Goal: Information Seeking & Learning: Find specific fact

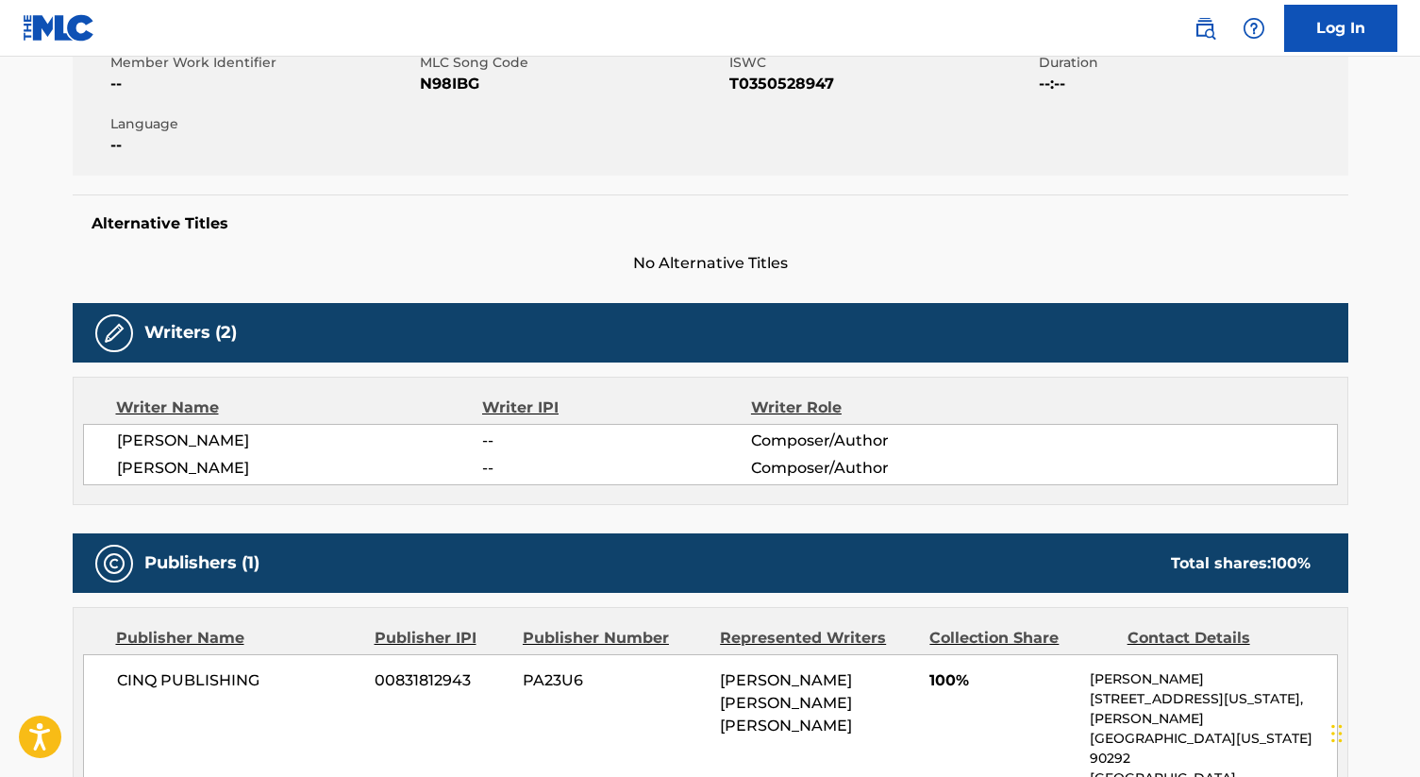
scroll to position [384, 0]
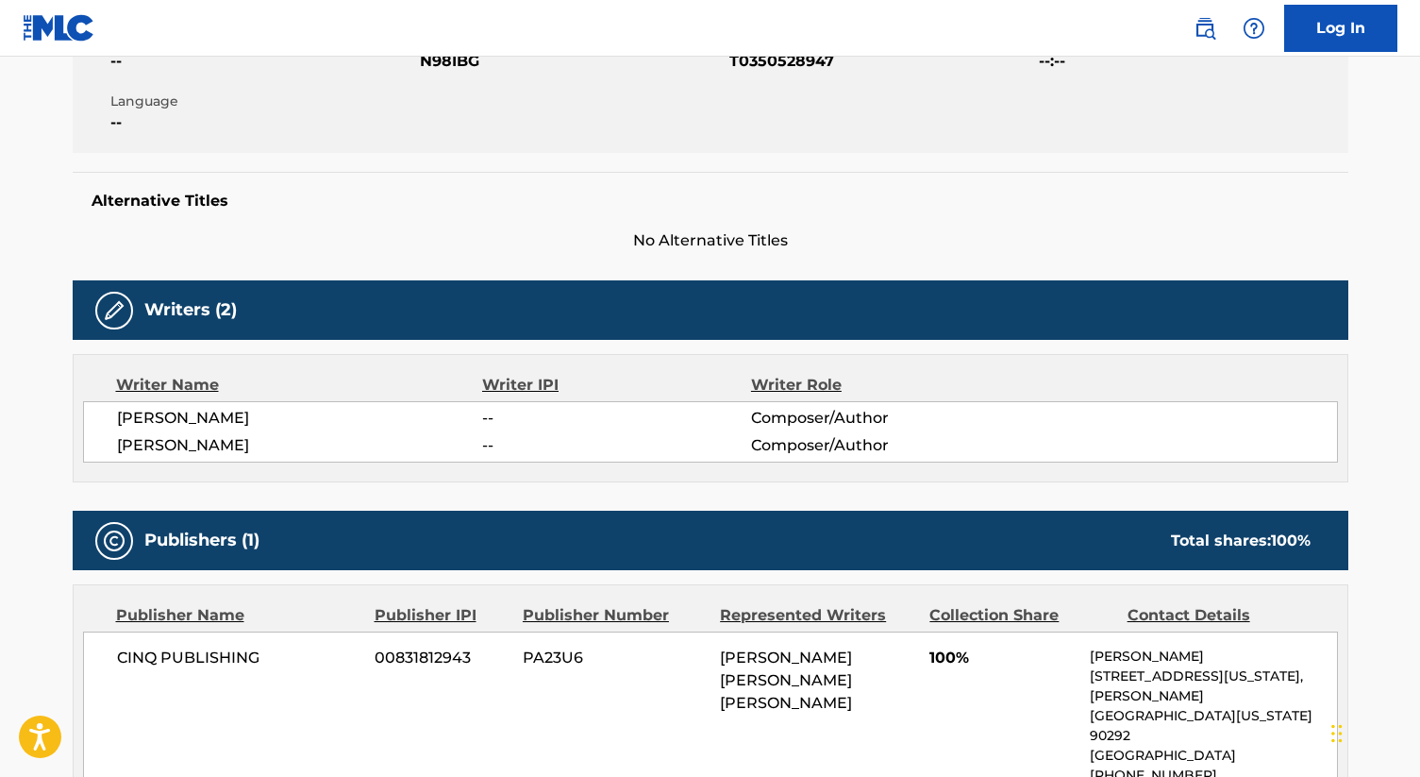
click at [750, 703] on span "[PERSON_NAME] [PERSON_NAME] [PERSON_NAME]" at bounding box center [786, 679] width 132 height 63
drag, startPoint x: 909, startPoint y: 701, endPoint x: 719, endPoint y: 698, distance: 189.7
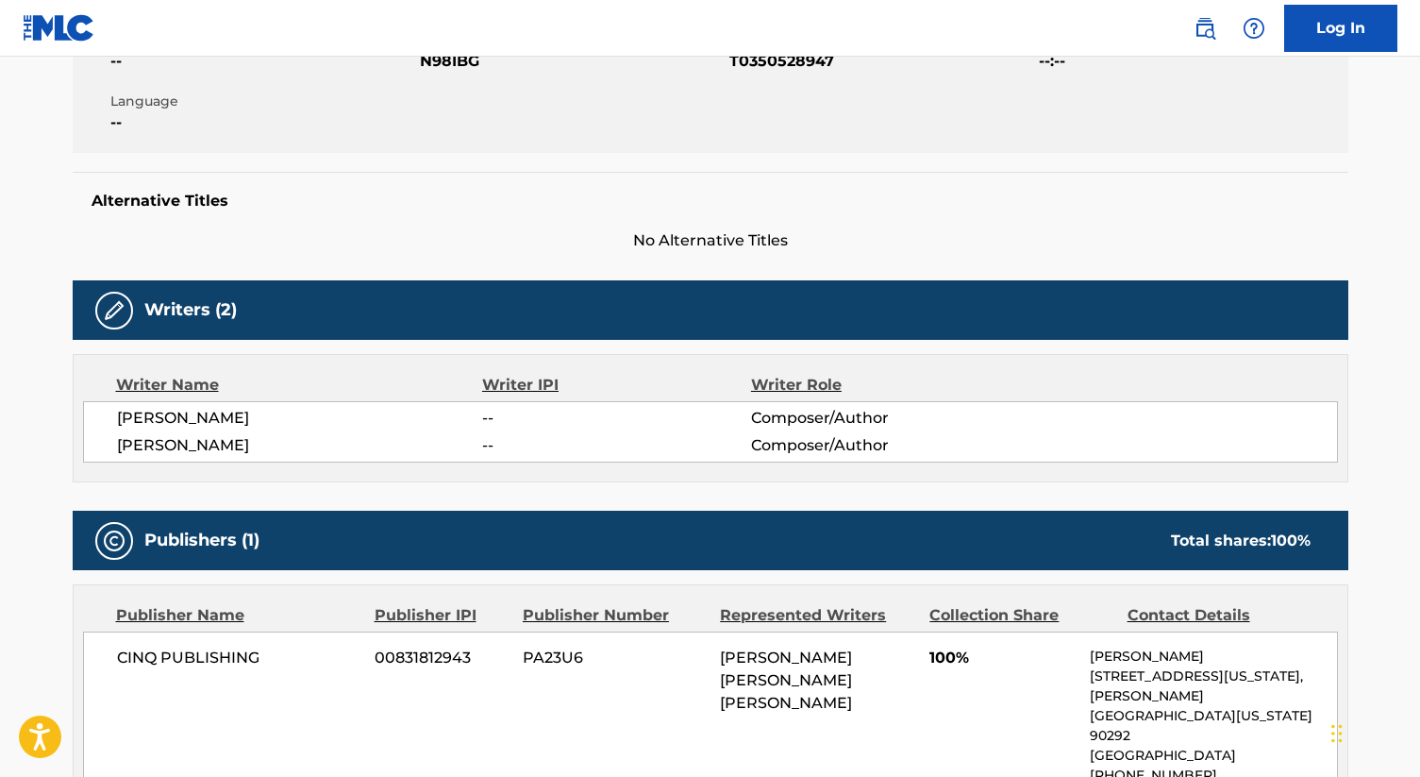
click at [719, 698] on div "CINQ PUBLISHING 00831812943 PA23U6 [PERSON_NAME] [PERSON_NAME] [PERSON_NAME] 10…" at bounding box center [710, 725] width 1255 height 189
copy span "[PERSON_NAME]"
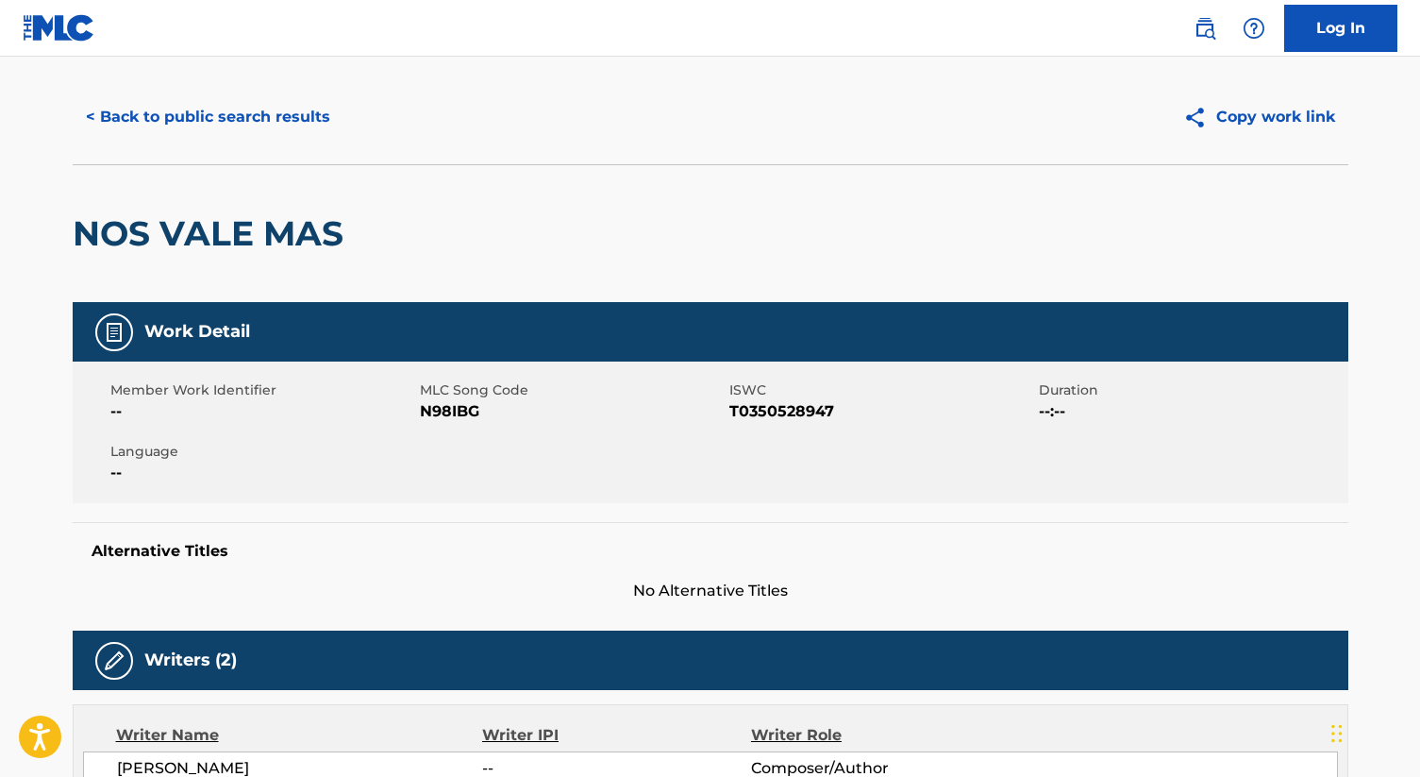
scroll to position [0, 0]
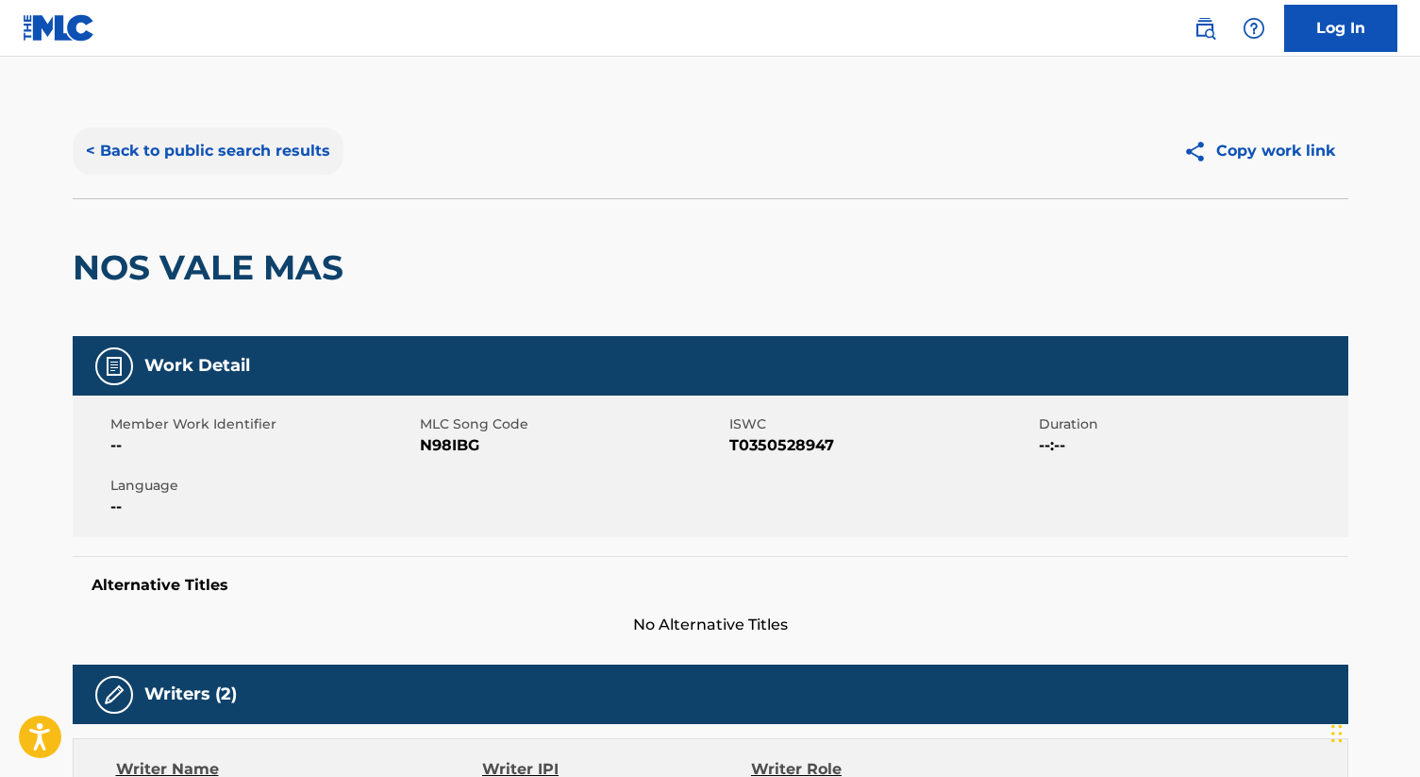
click at [277, 160] on button "< Back to public search results" at bounding box center [208, 150] width 271 height 47
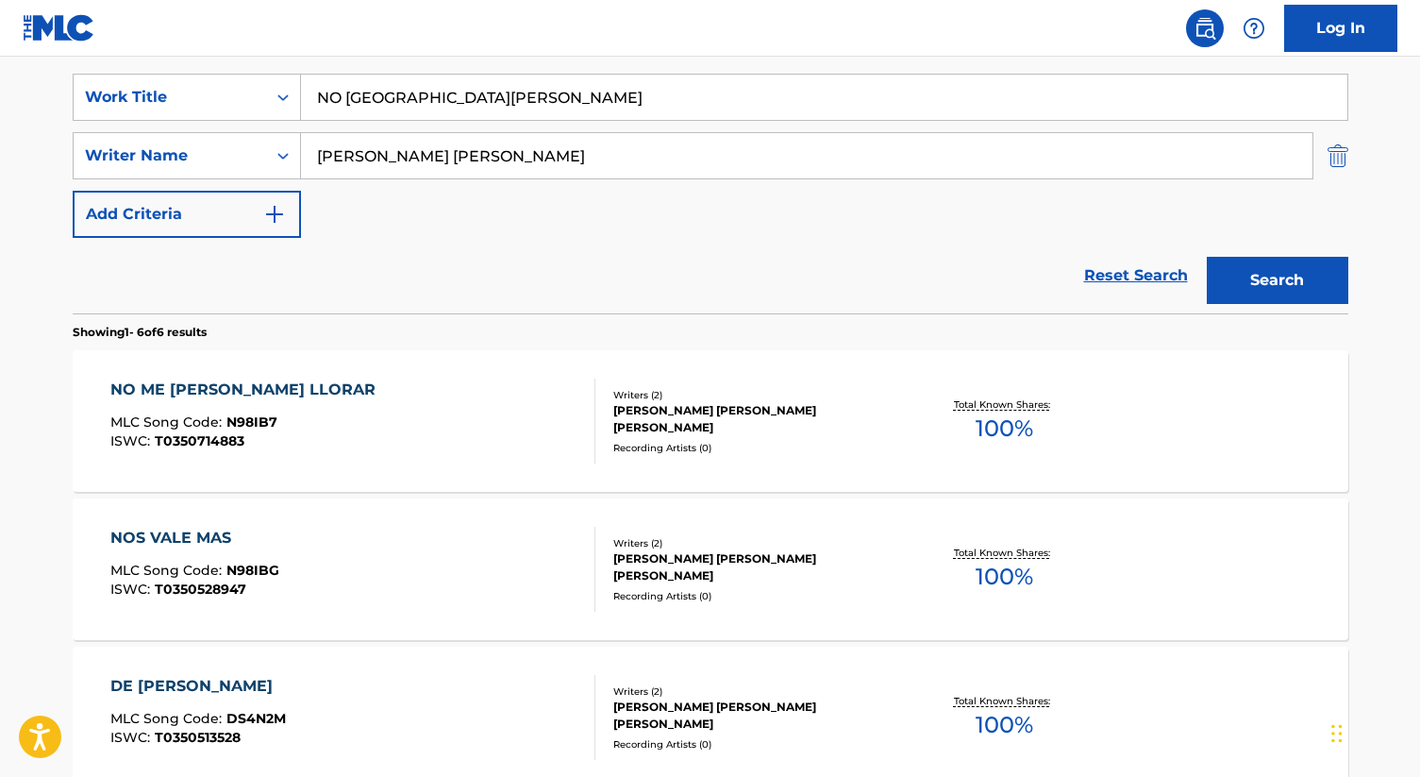
click at [1336, 161] on img "Search Form" at bounding box center [1338, 155] width 21 height 47
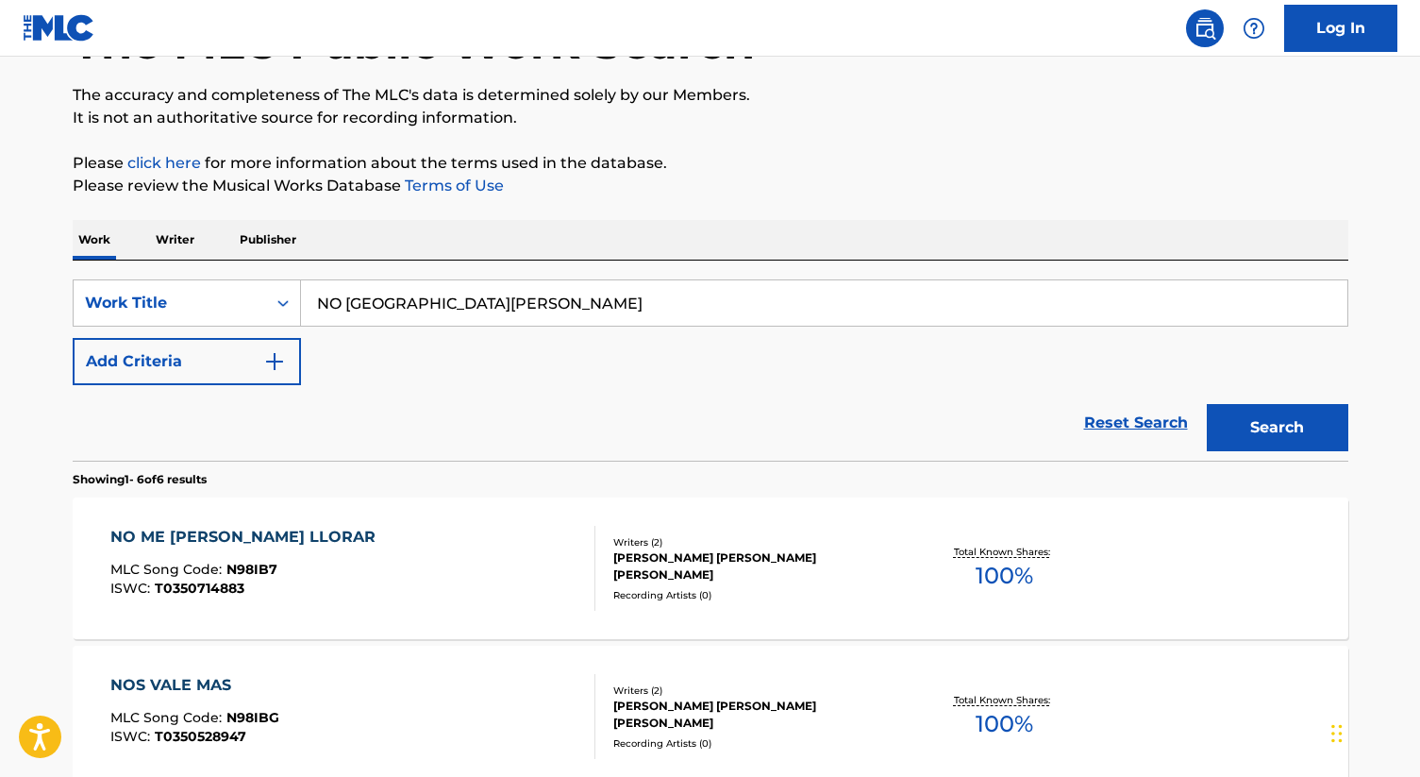
scroll to position [58, 0]
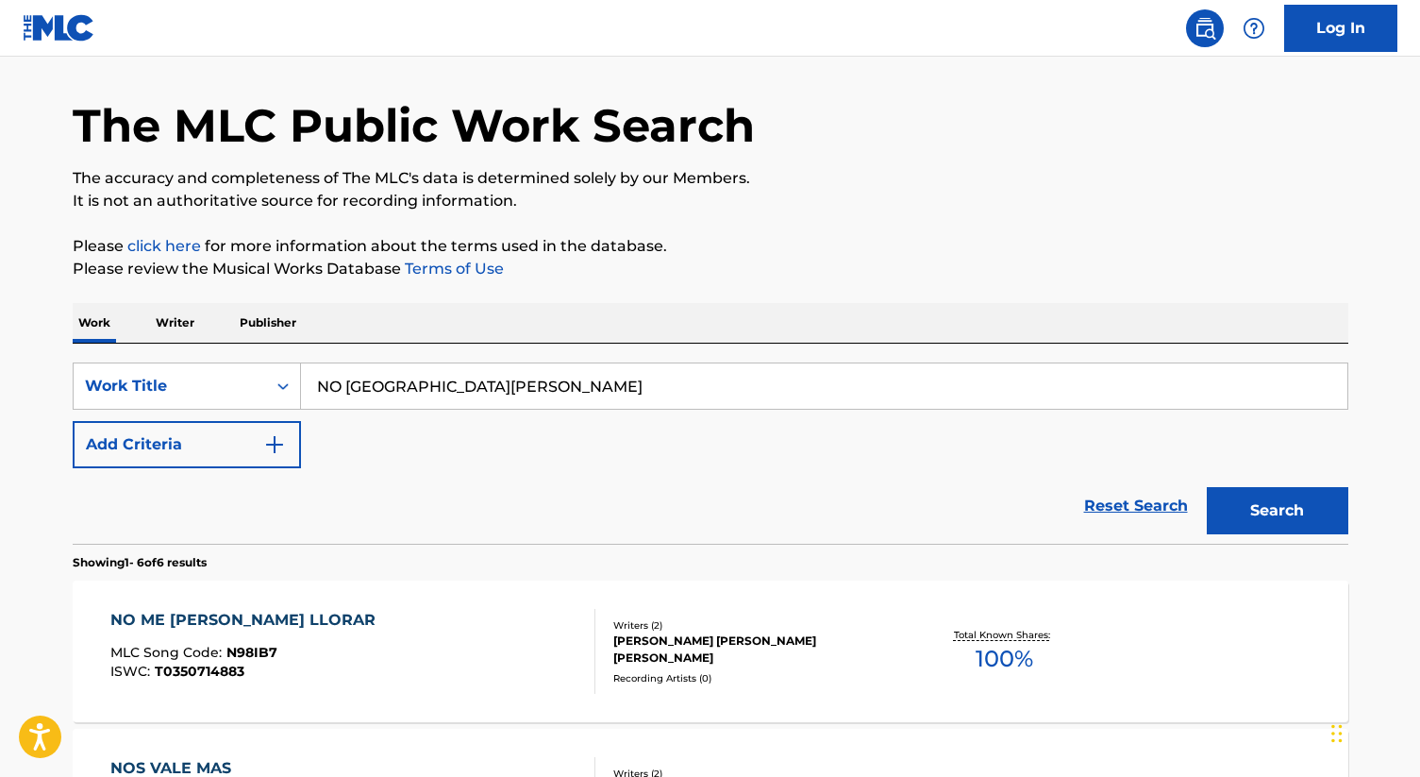
click at [187, 315] on p "Writer" at bounding box center [175, 323] width 50 height 40
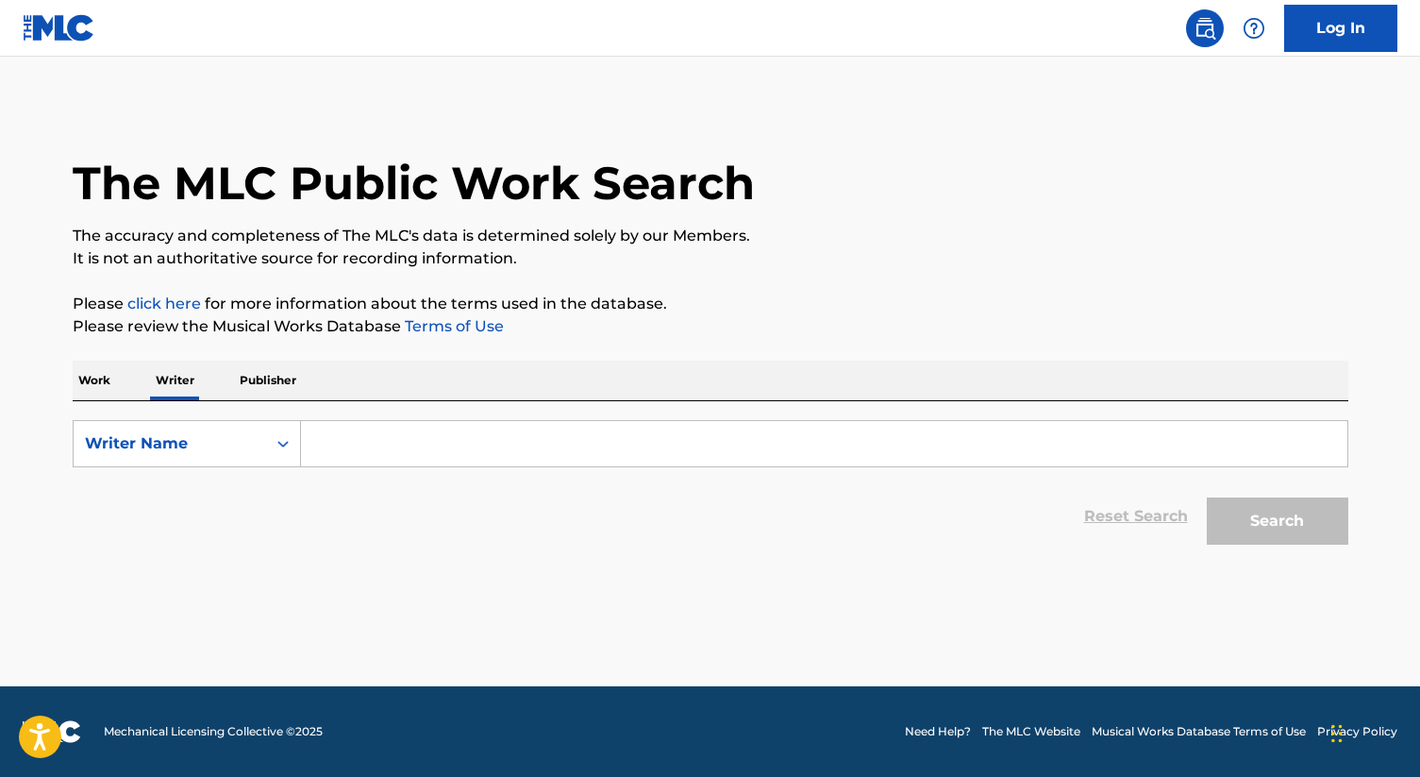
click at [377, 419] on div "SearchWithCriteria39cea295-418d-43ca-b256-0d41c2b5c5f6 Writer Name Reset Search…" at bounding box center [711, 477] width 1276 height 153
click at [362, 440] on input "Search Form" at bounding box center [824, 443] width 1047 height 45
paste input "[PERSON_NAME]"
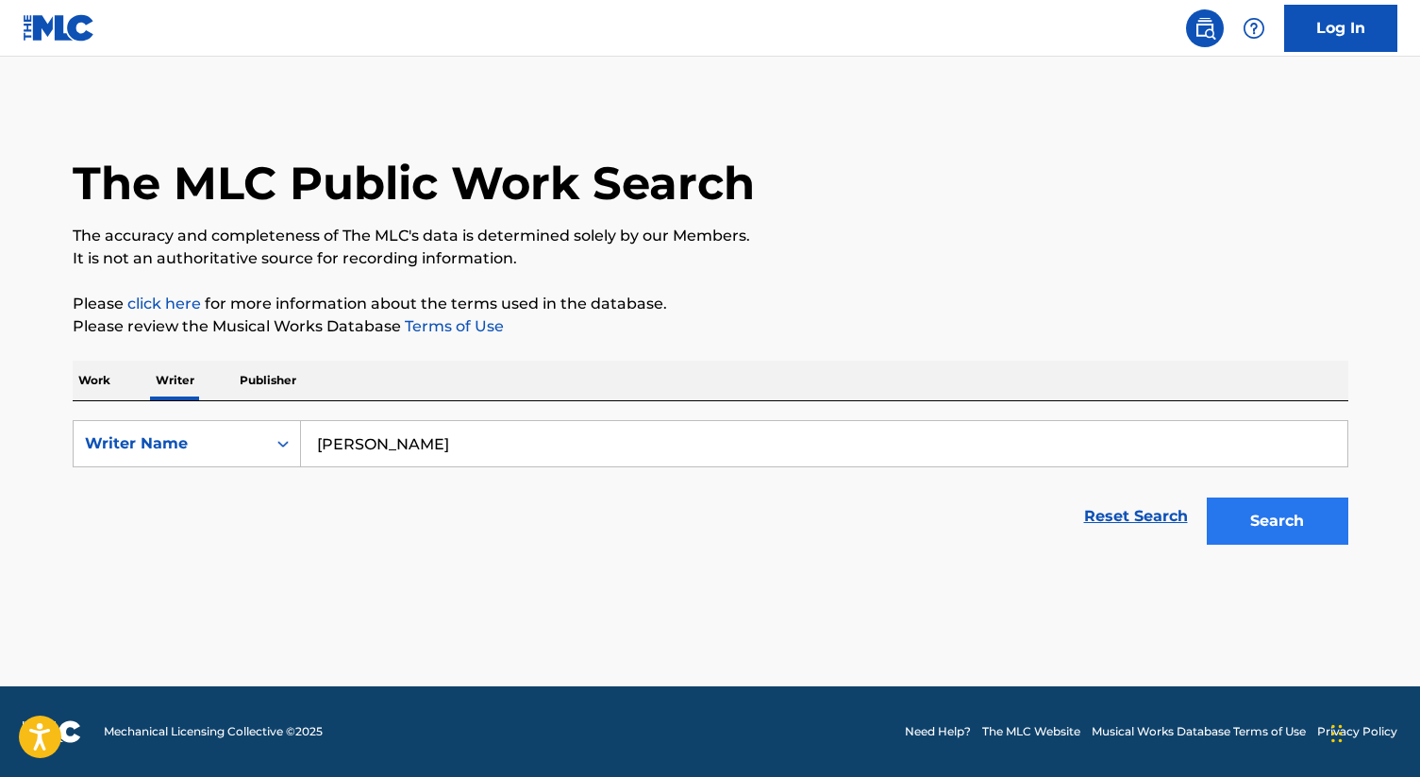
type input "[PERSON_NAME]"
click at [1255, 533] on button "Search" at bounding box center [1278, 520] width 142 height 47
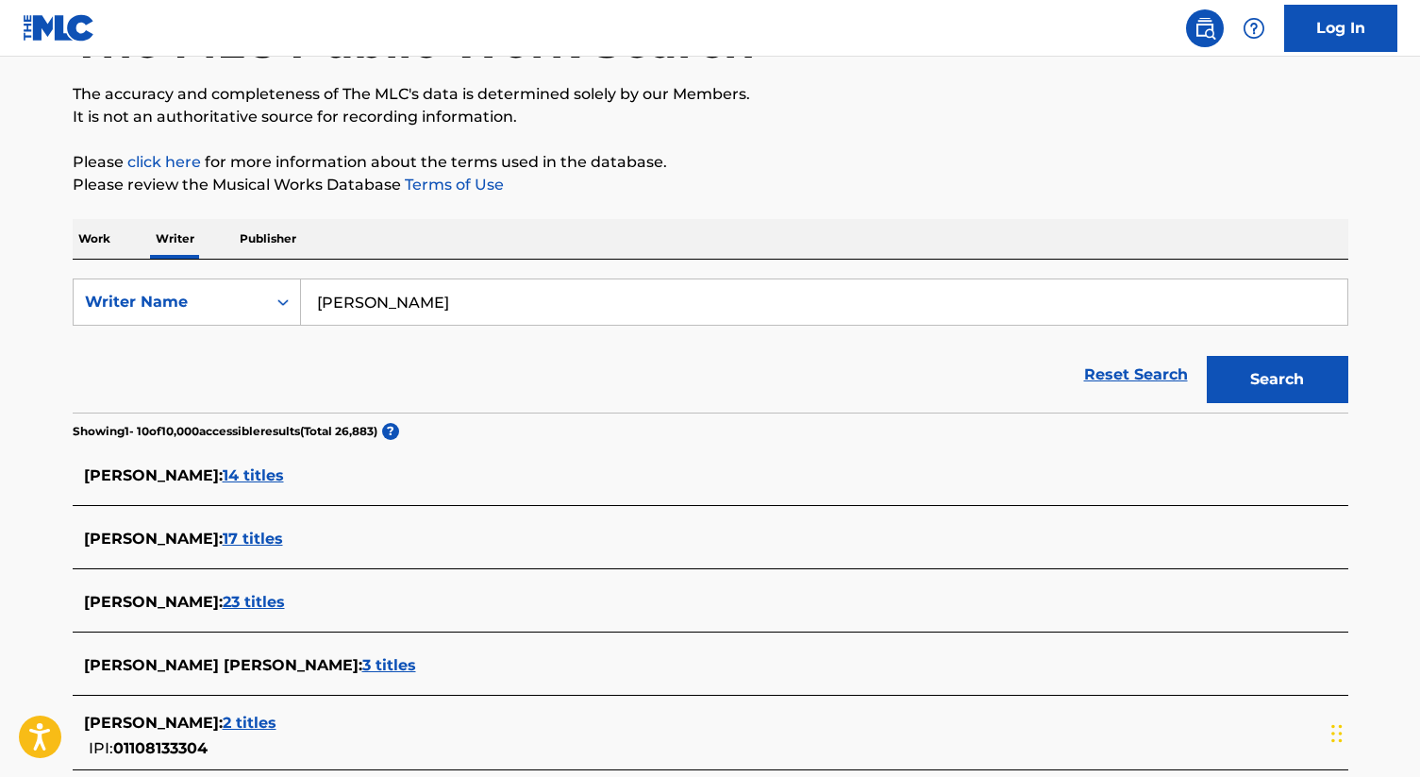
scroll to position [141, 0]
click at [284, 475] on span "14 titles" at bounding box center [253, 476] width 61 height 18
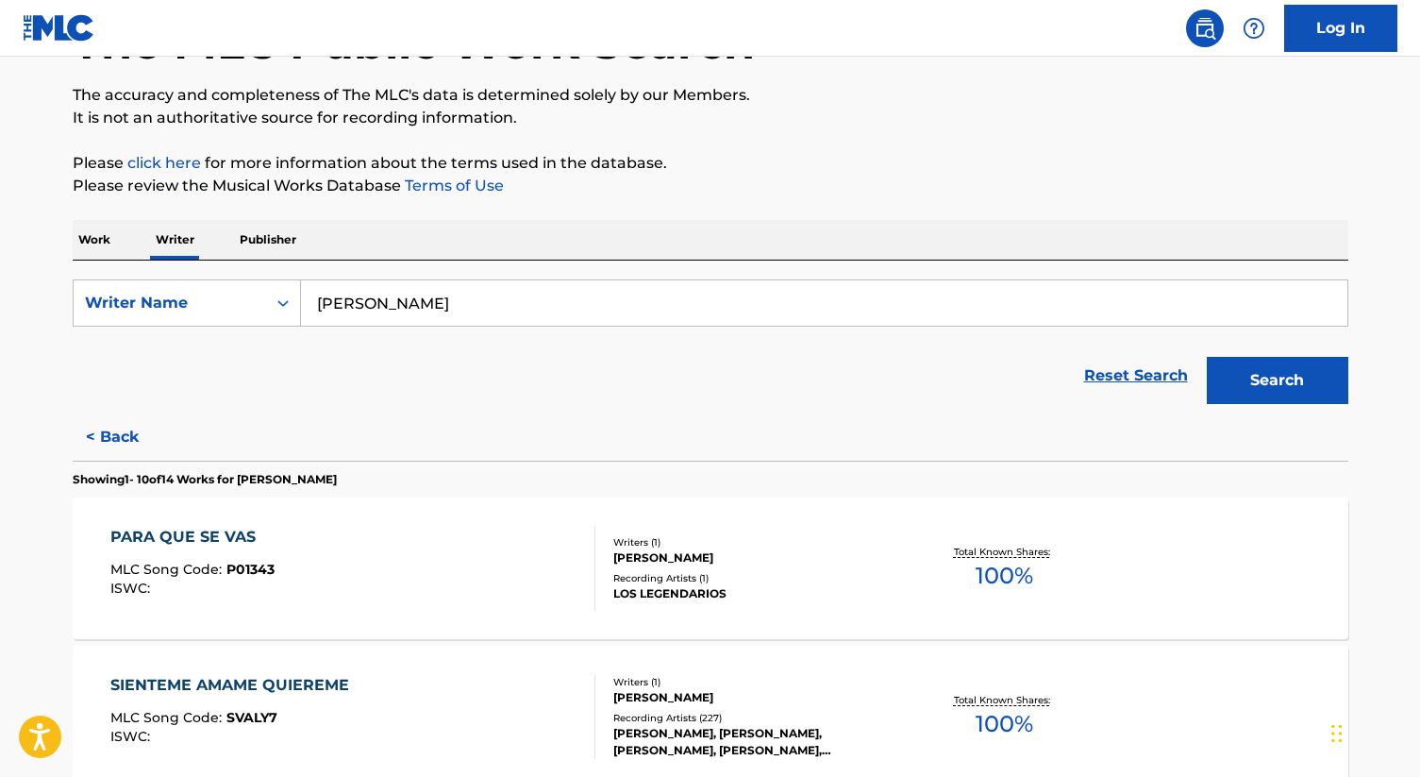
click at [676, 695] on div "[PERSON_NAME]" at bounding box center [755, 697] width 285 height 17
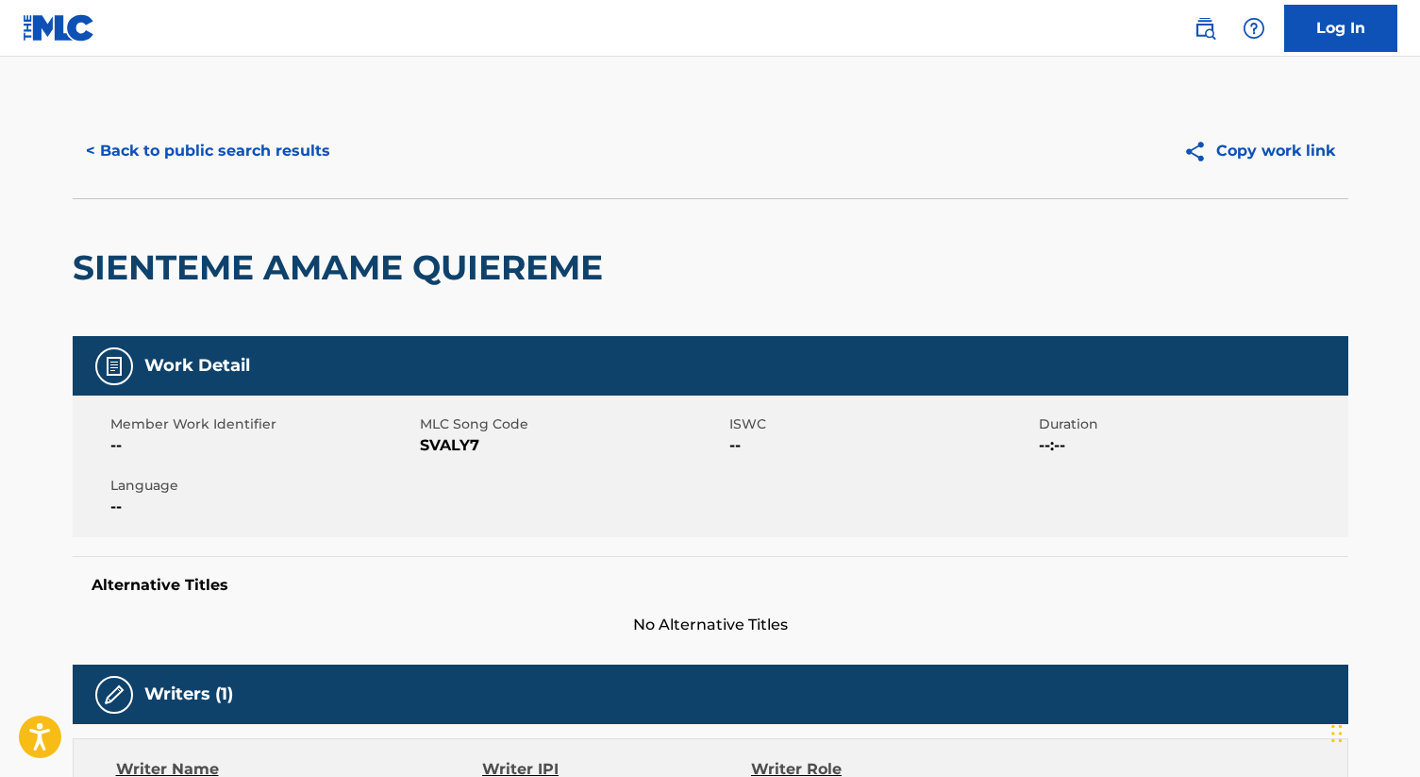
click at [186, 258] on h2 "SIENTEME AMAME QUIEREME" at bounding box center [343, 267] width 540 height 42
copy h2 "SIENTEME"
click at [251, 155] on button "< Back to public search results" at bounding box center [208, 150] width 271 height 47
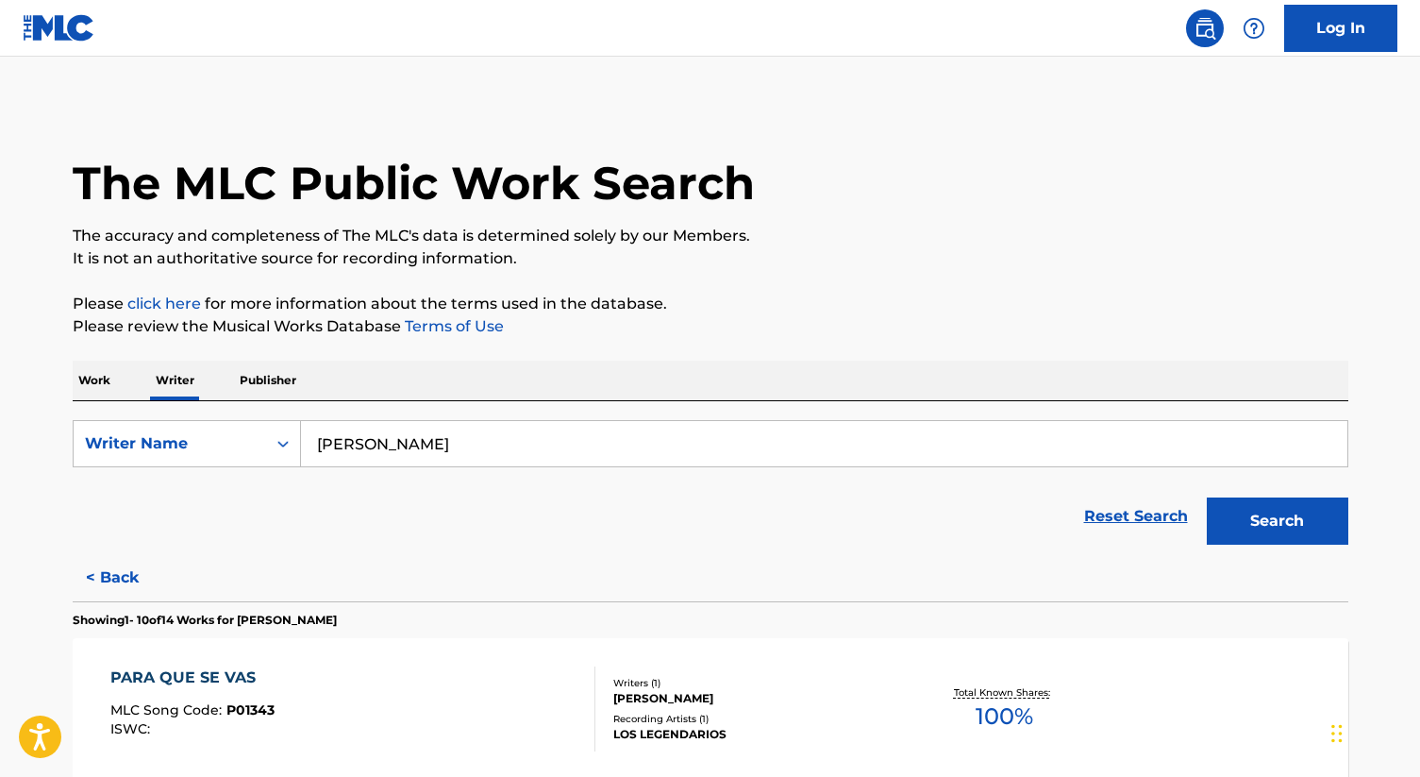
click at [90, 386] on p "Work" at bounding box center [94, 381] width 43 height 40
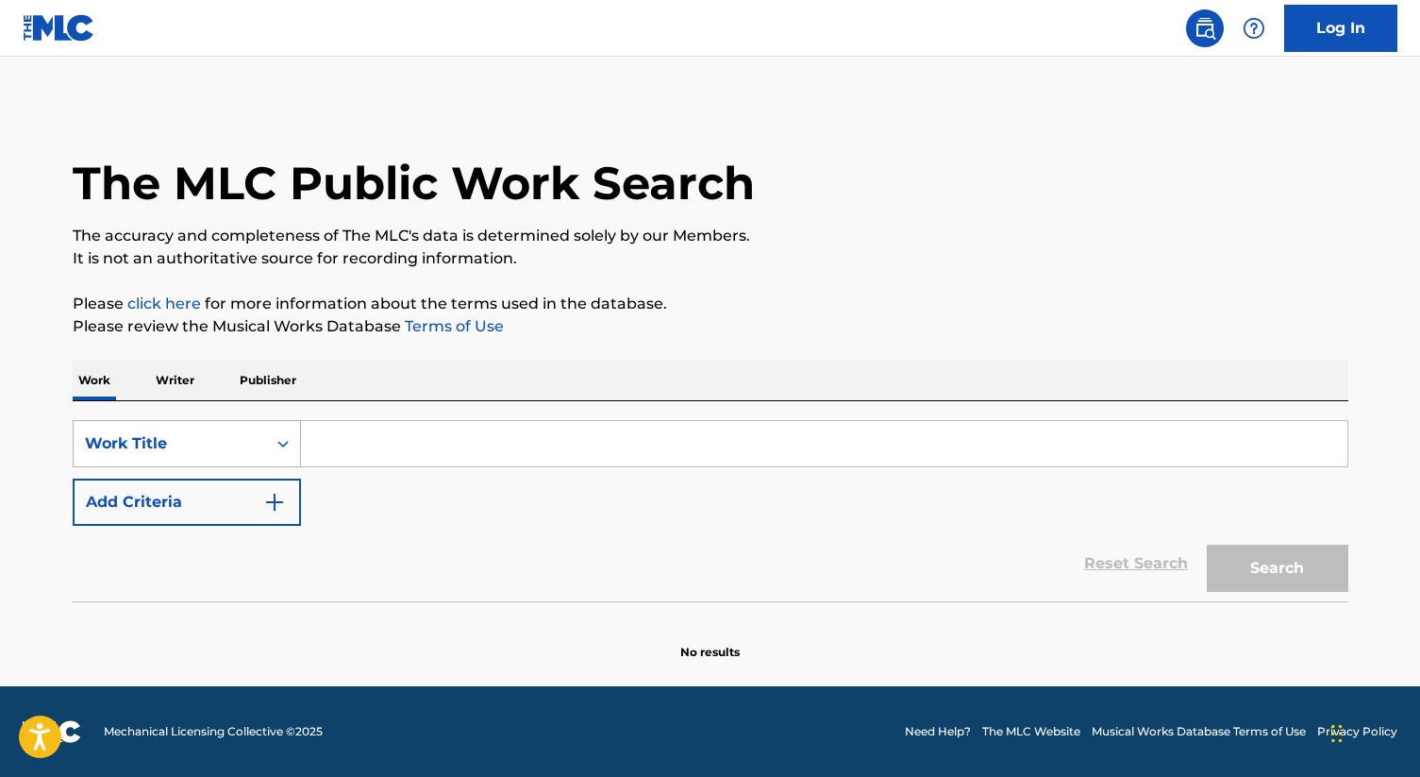
click at [243, 456] on div "Work Title" at bounding box center [170, 444] width 193 height 36
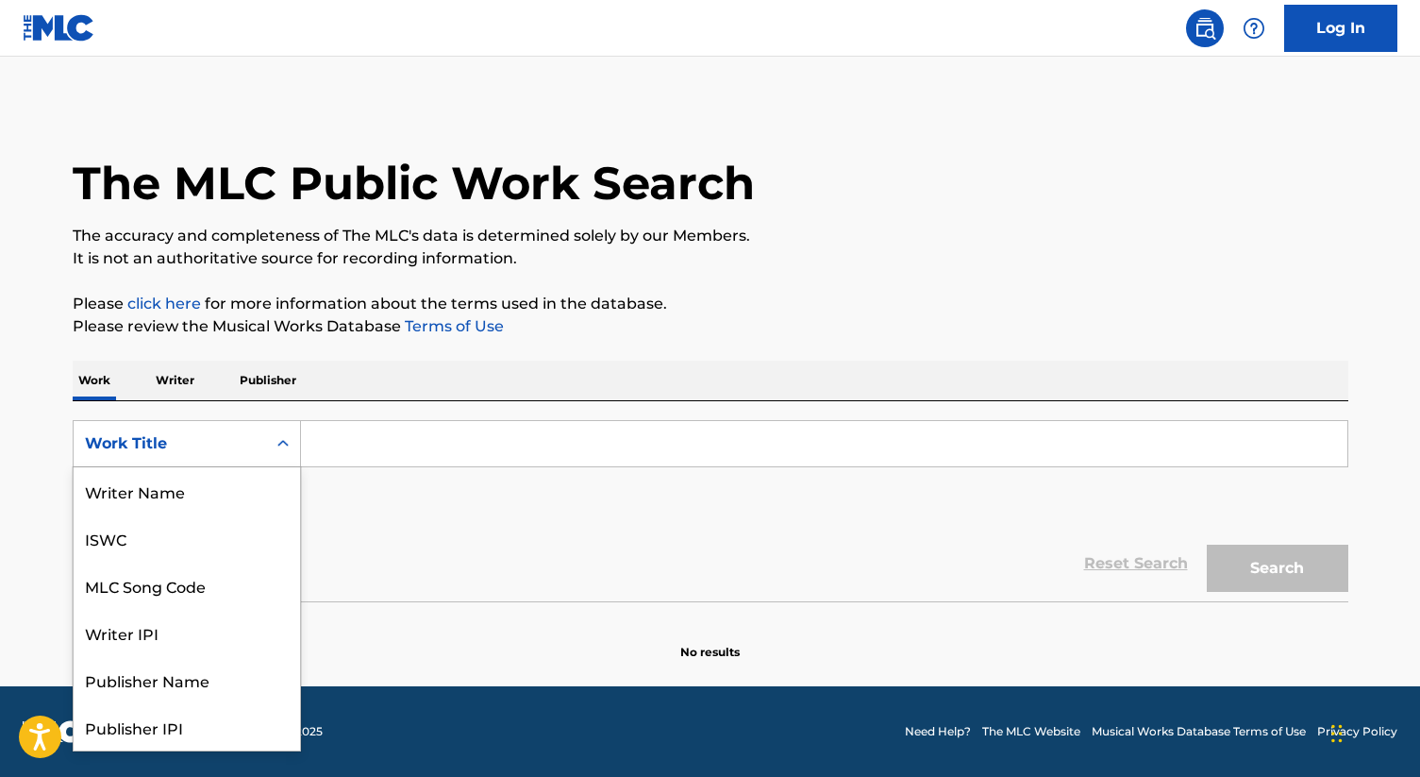
scroll to position [94, 0]
click at [234, 481] on div "MLC Song Code" at bounding box center [187, 490] width 227 height 47
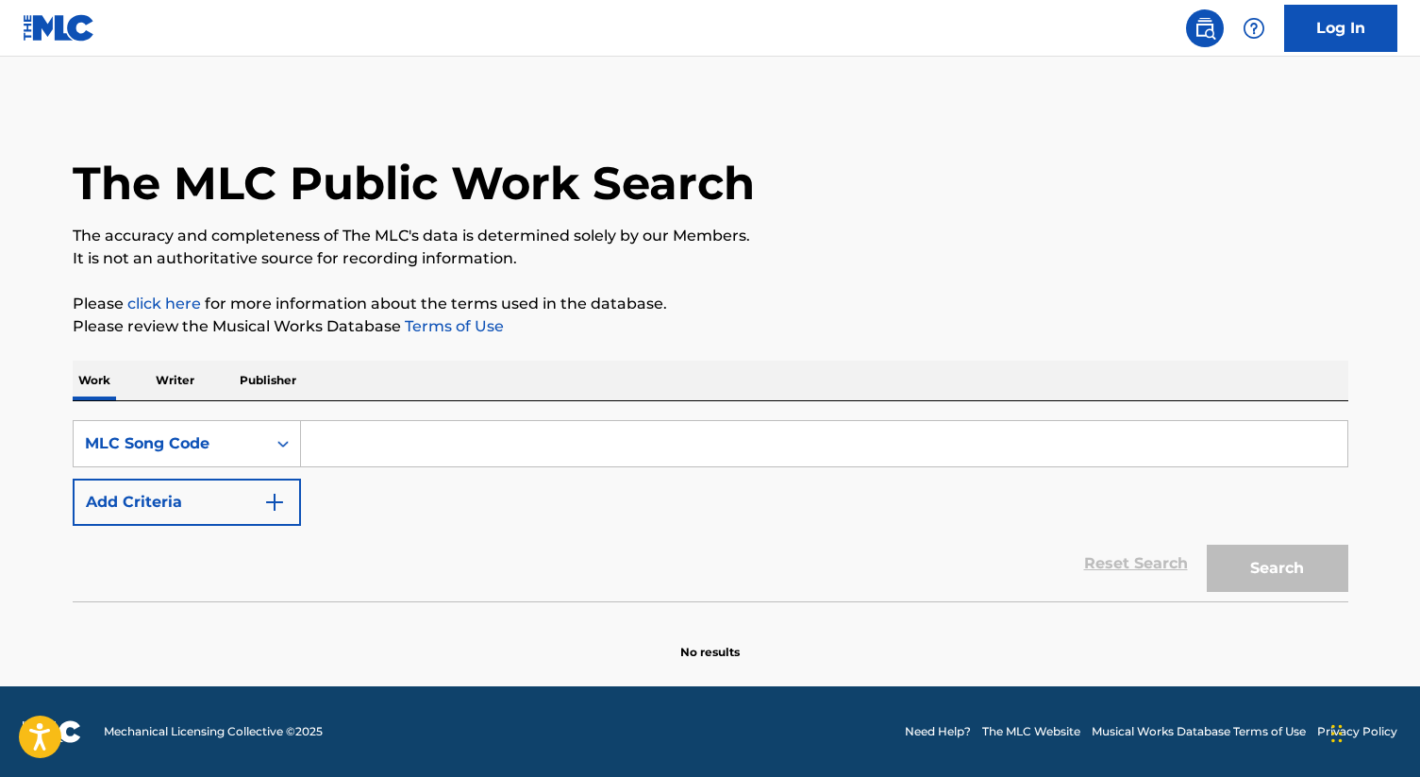
click at [361, 449] on input "Search Form" at bounding box center [824, 443] width 1047 height 45
paste input "HB39WJ"
type input "HB39WJ"
click at [1247, 572] on button "Search" at bounding box center [1278, 568] width 142 height 47
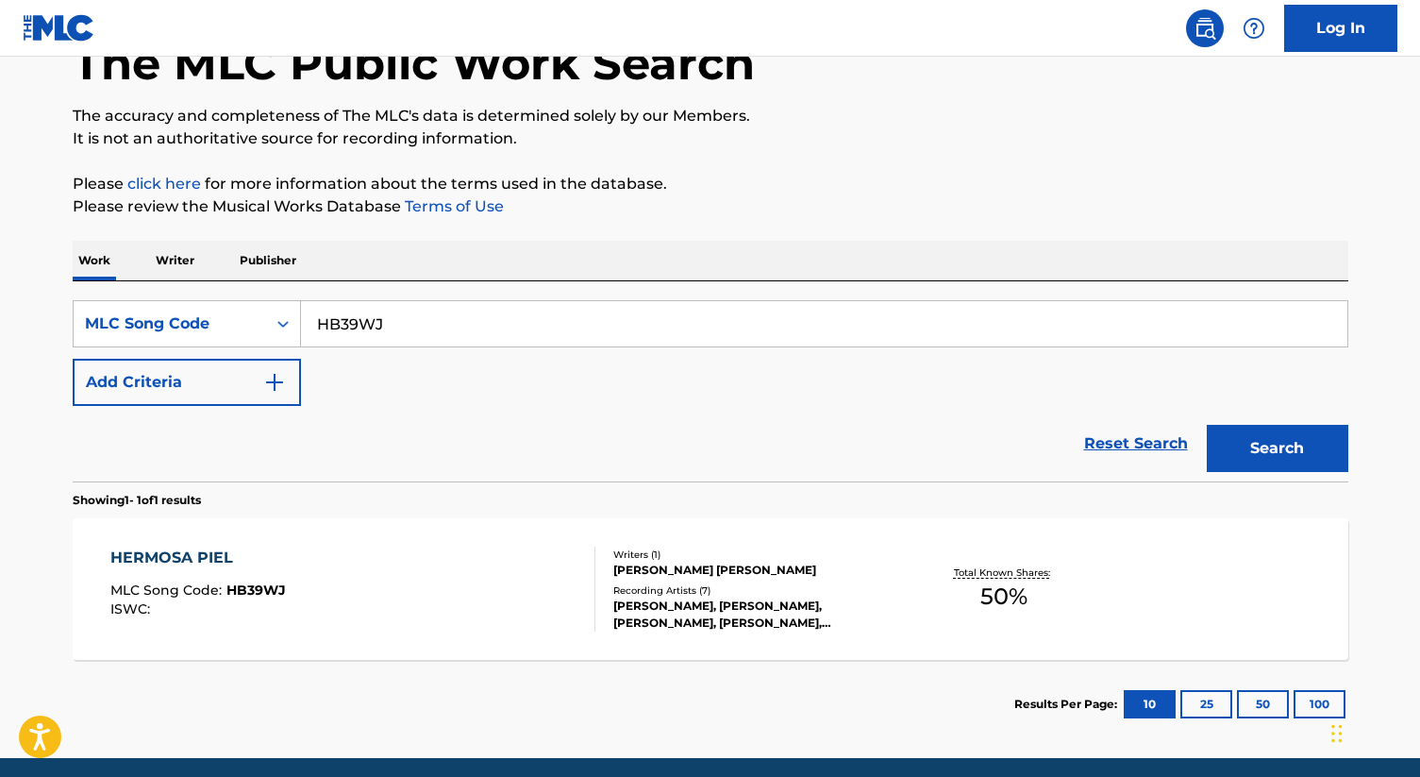
scroll to position [192, 0]
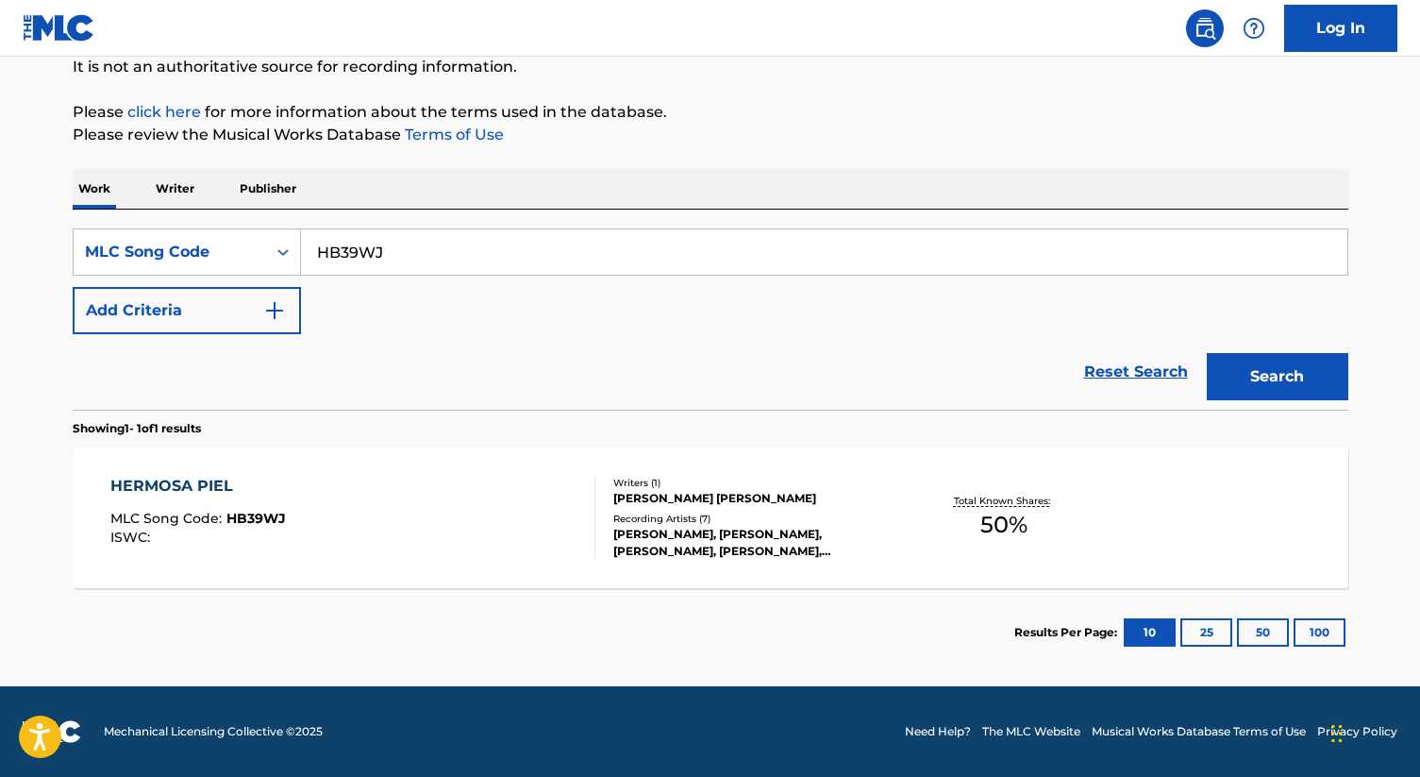
click at [689, 499] on div "[PERSON_NAME] [PERSON_NAME]" at bounding box center [755, 498] width 285 height 17
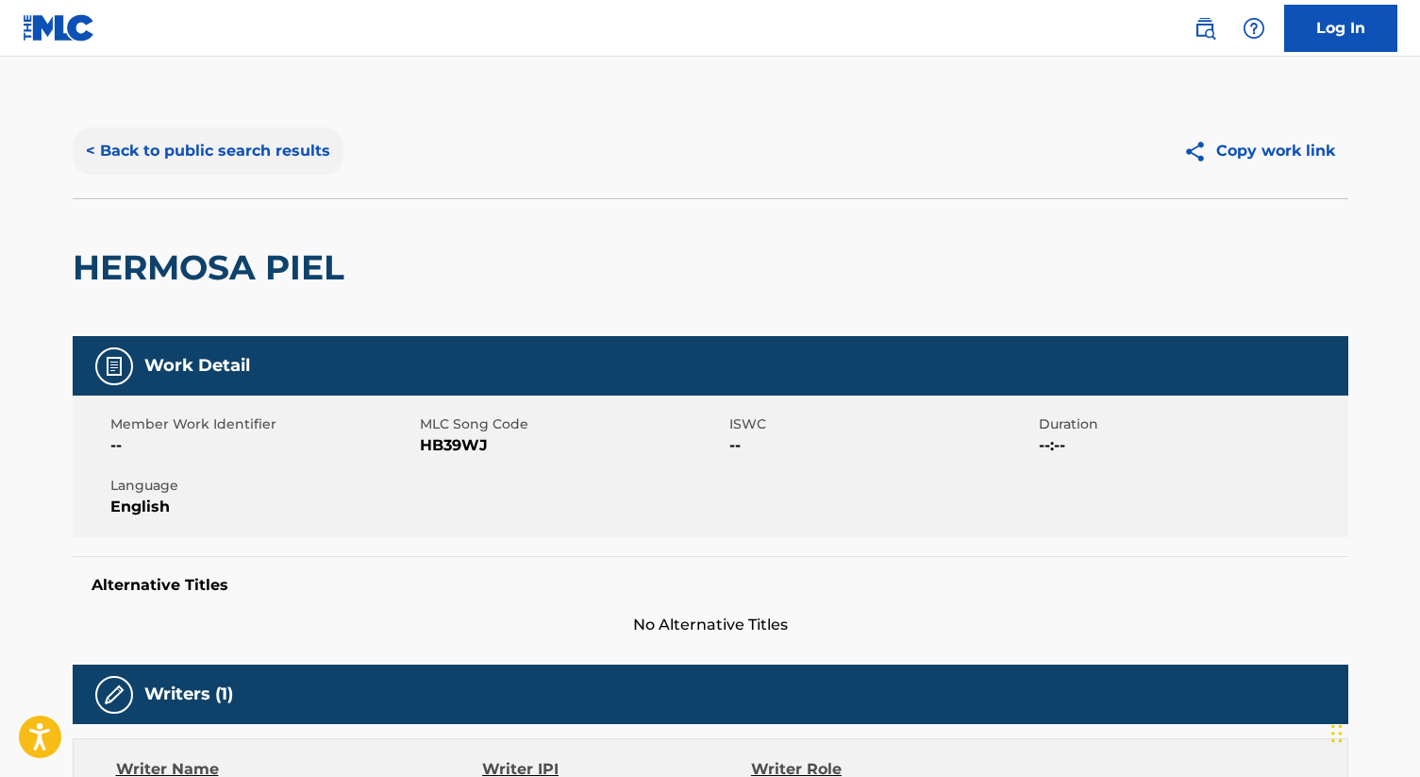
click at [227, 146] on button "< Back to public search results" at bounding box center [208, 150] width 271 height 47
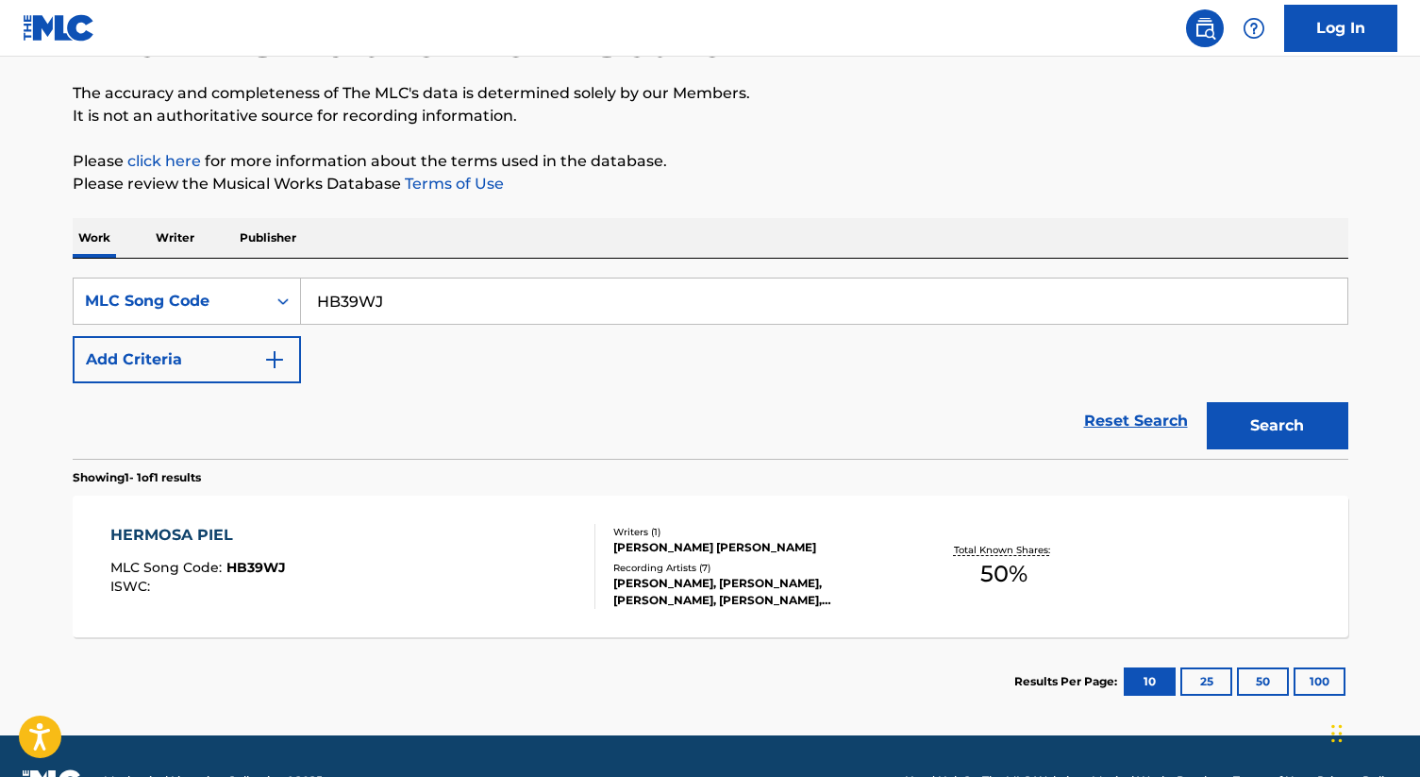
click at [366, 302] on input "HB39WJ" at bounding box center [824, 300] width 1047 height 45
paste input "FI80AR"
type input "FI80AR"
click at [1207, 402] on button "Search" at bounding box center [1278, 425] width 142 height 47
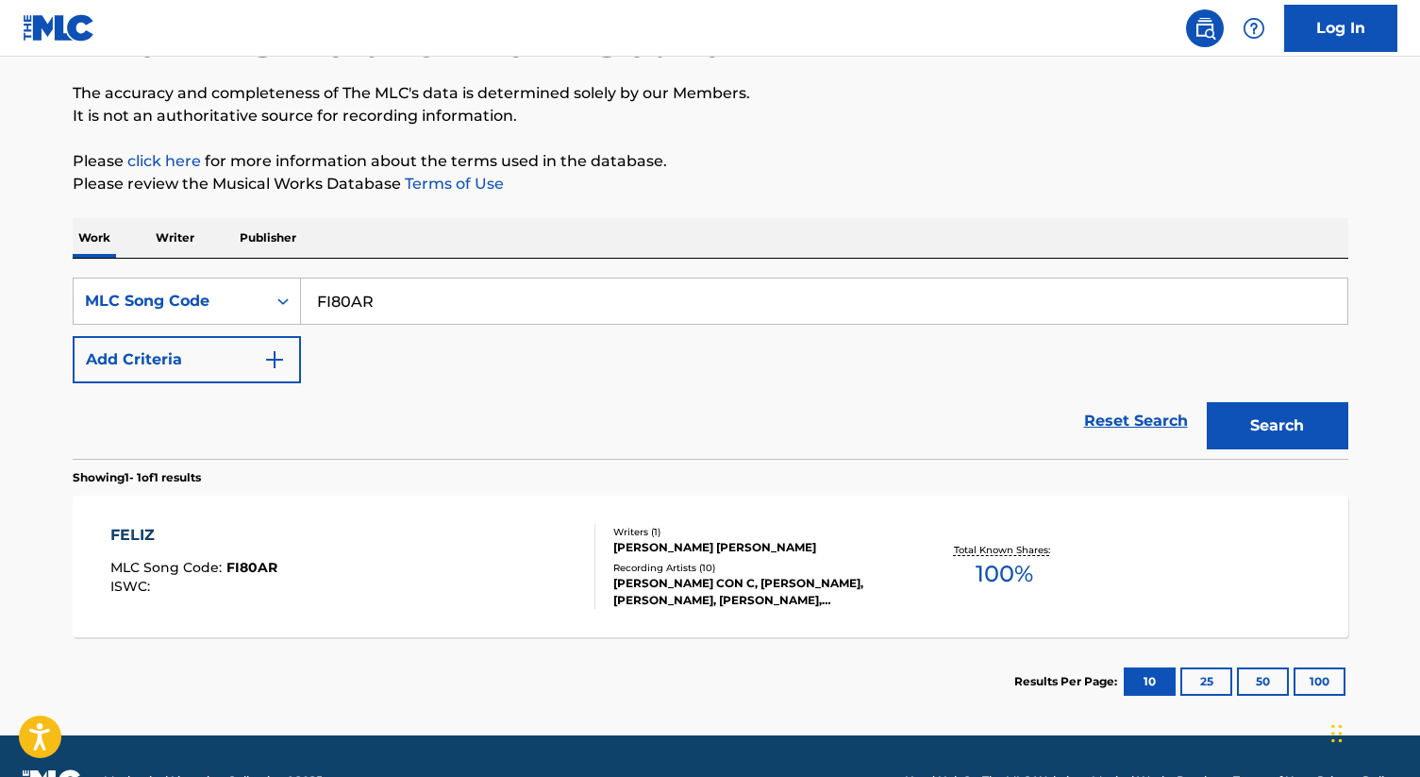
click at [691, 537] on div "Writers ( 1 )" at bounding box center [755, 532] width 285 height 14
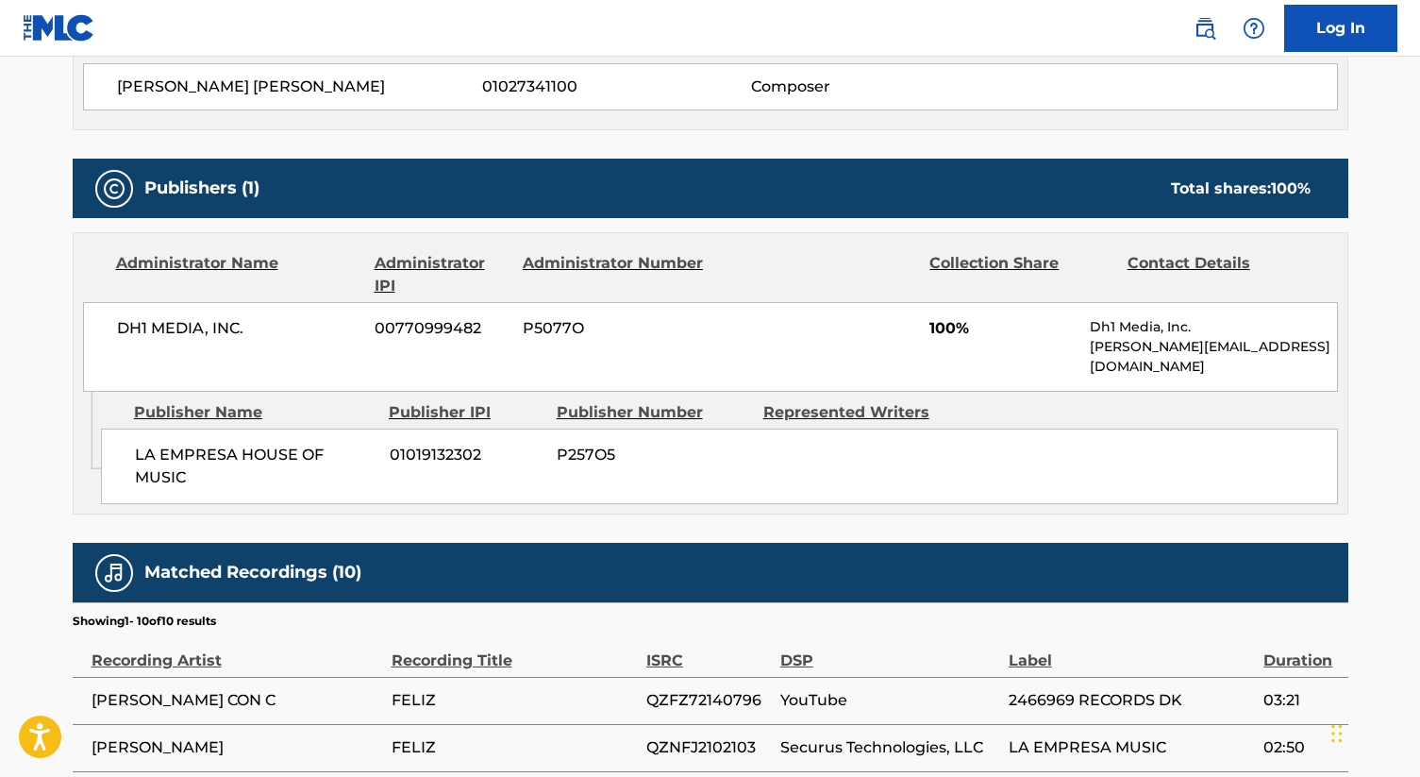
scroll to position [723, 0]
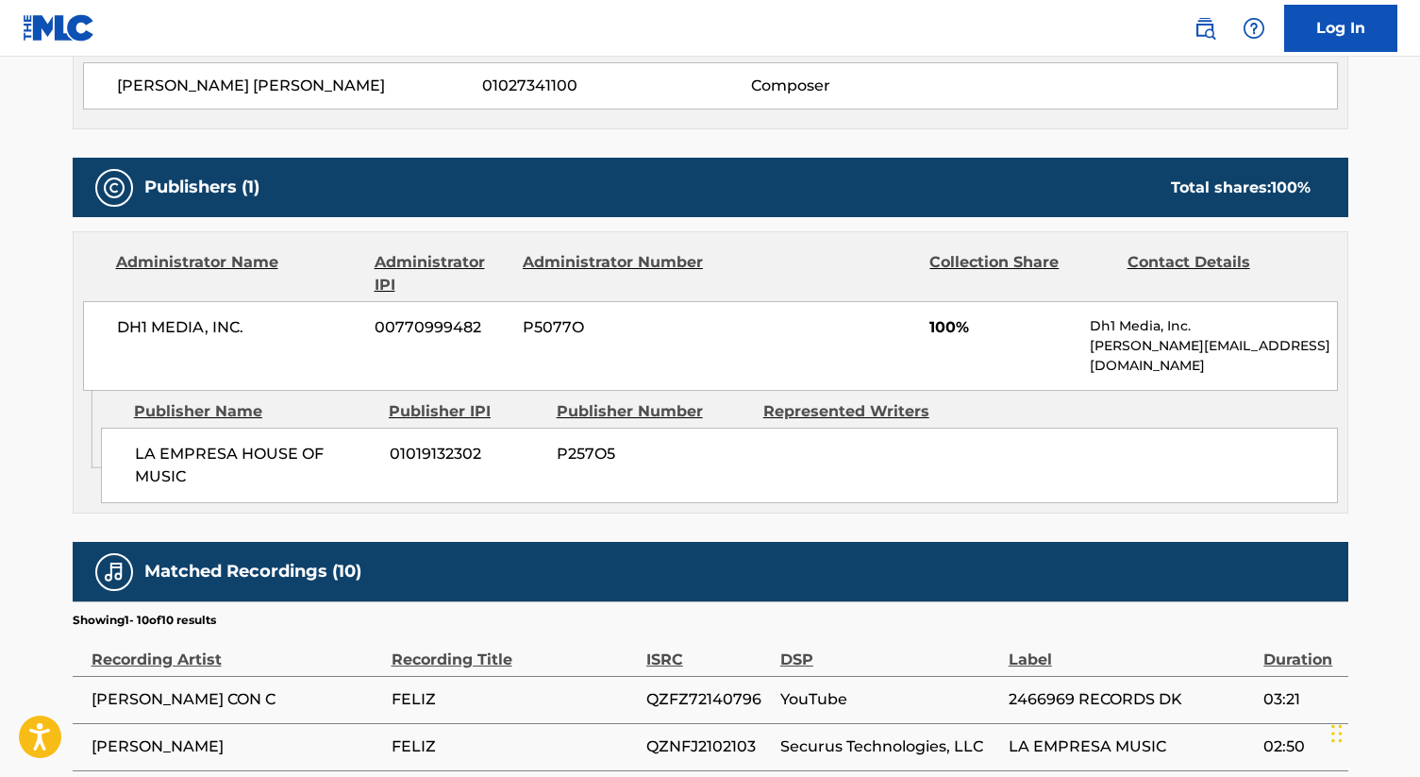
click at [879, 138] on div "Work Detail Member Work Identifier -- MLC Song Code FI80AR ISWC -- Duration --:…" at bounding box center [711, 381] width 1276 height 1536
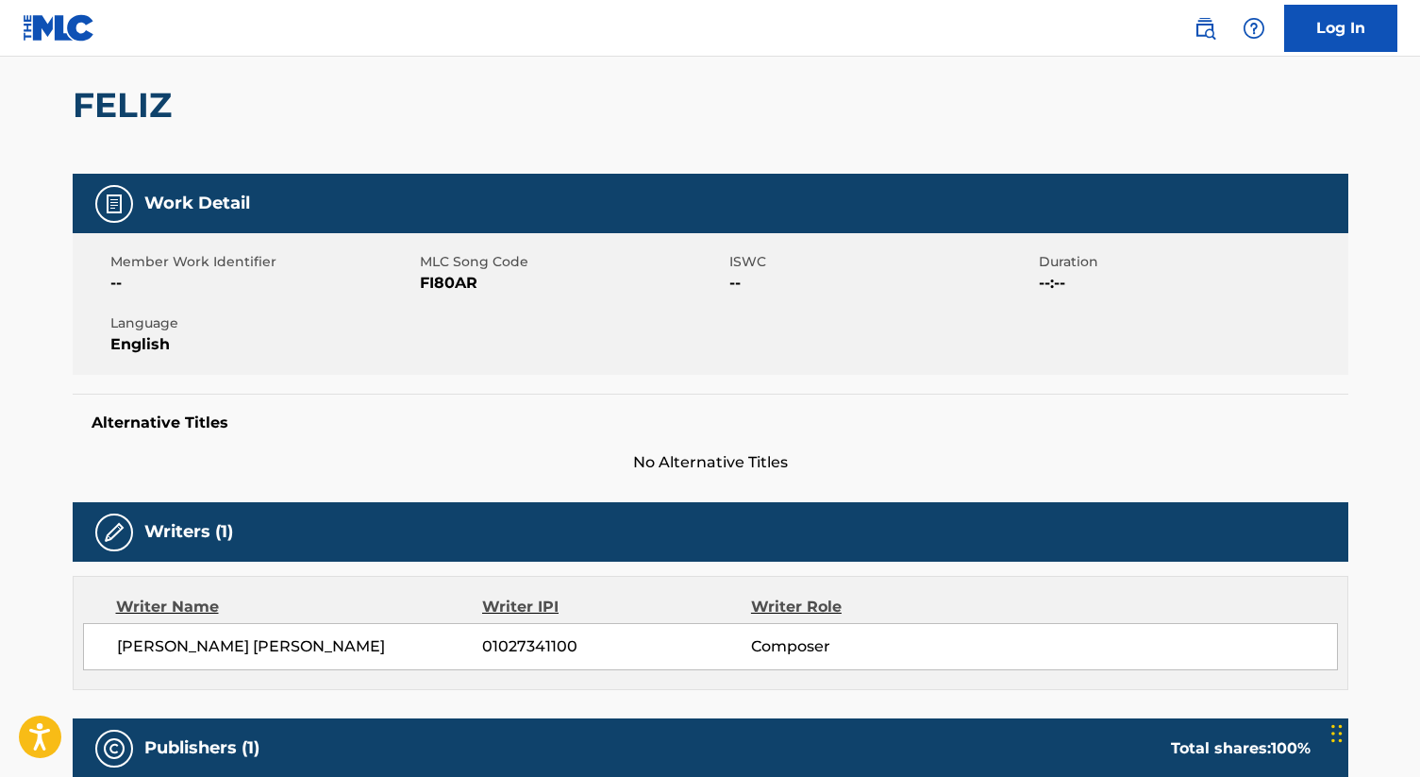
scroll to position [0, 0]
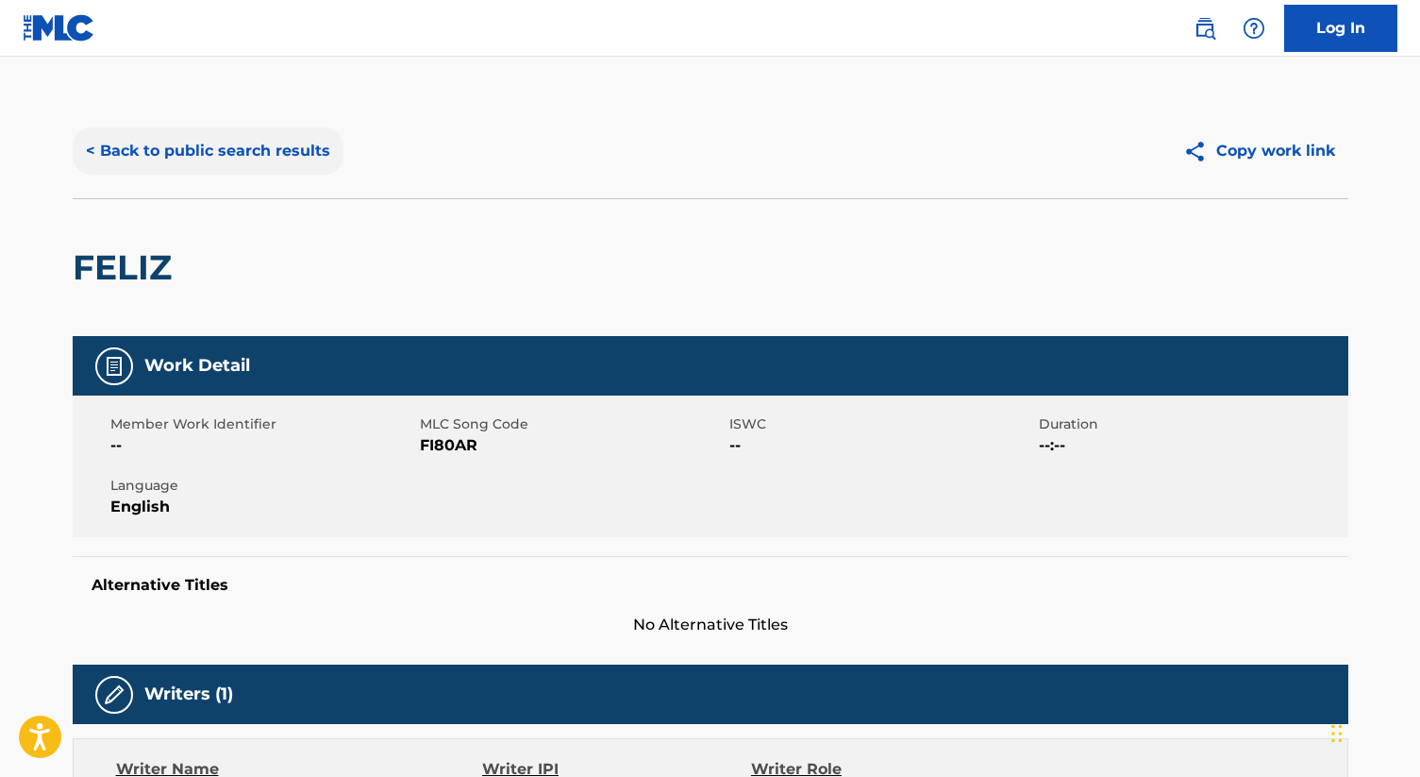
click at [244, 143] on button "< Back to public search results" at bounding box center [208, 150] width 271 height 47
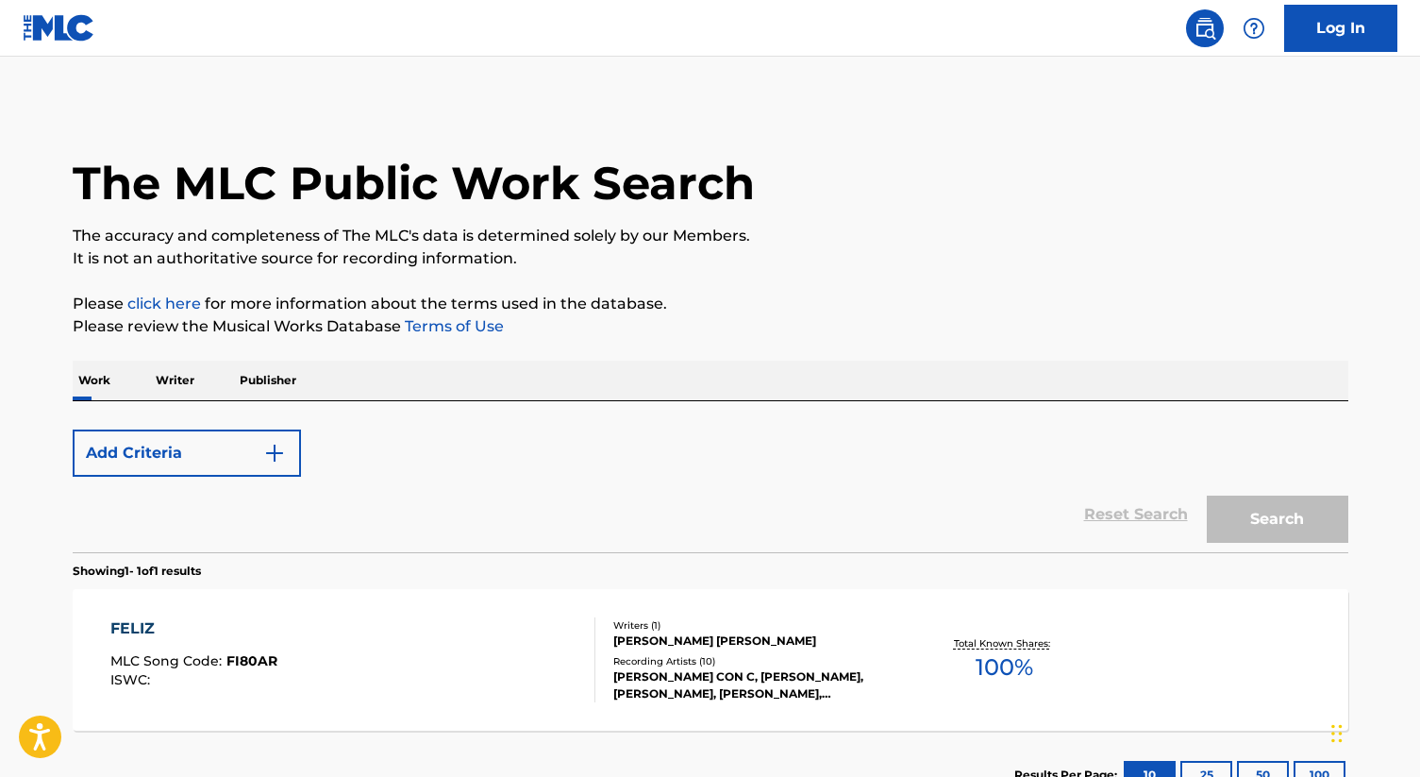
scroll to position [143, 0]
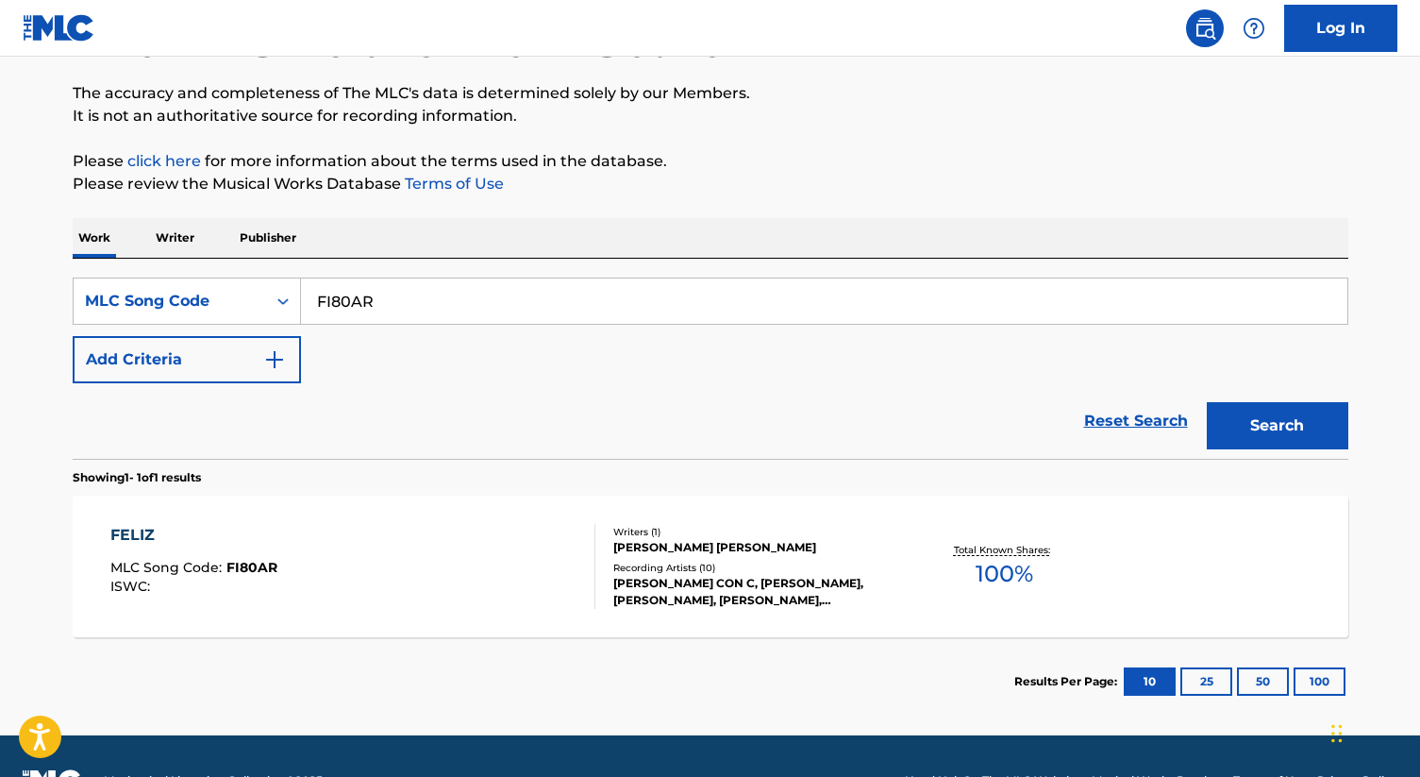
click at [369, 312] on input "FI80AR" at bounding box center [824, 300] width 1047 height 45
paste input "L4102F"
type input "L4102F"
click at [1207, 402] on button "Search" at bounding box center [1278, 425] width 142 height 47
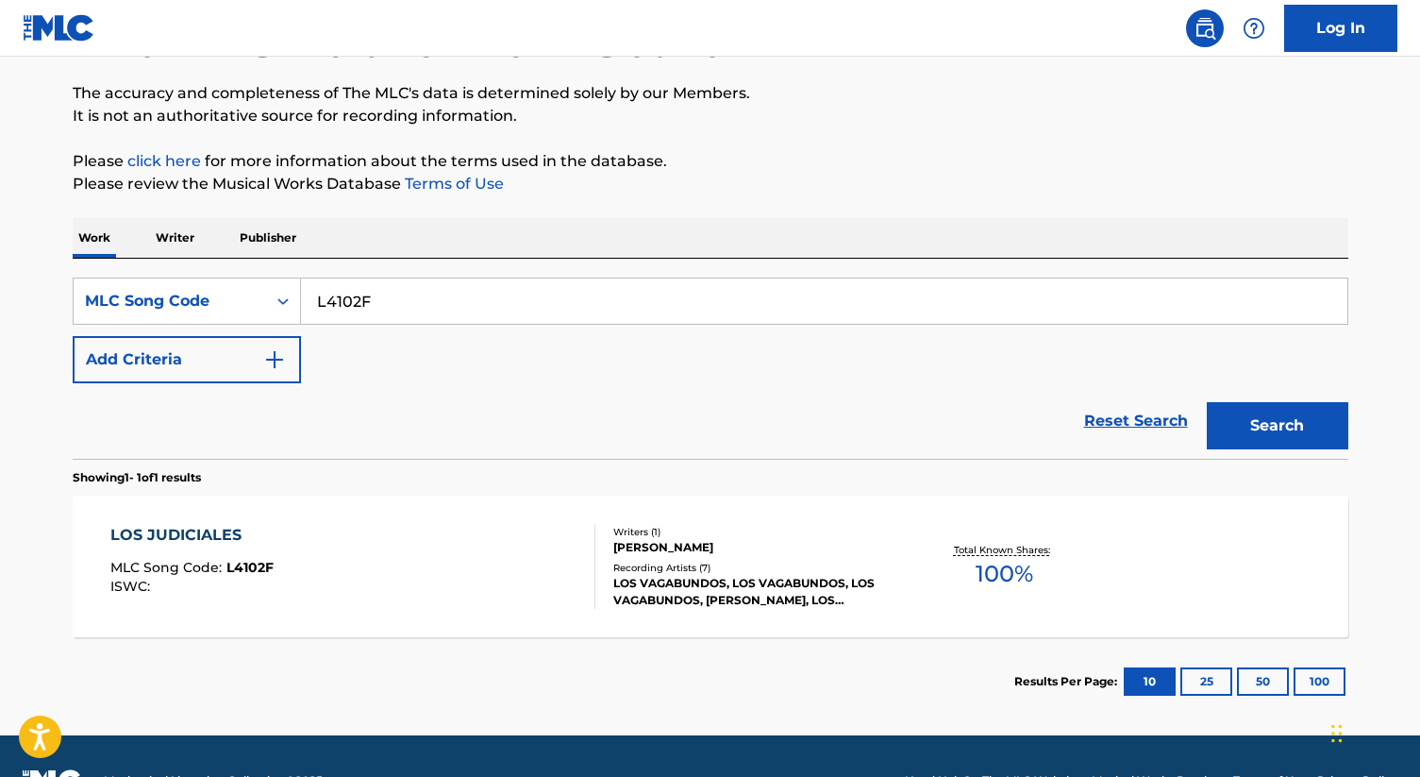
click at [688, 550] on div "[PERSON_NAME]" at bounding box center [755, 547] width 285 height 17
